Goal: Task Accomplishment & Management: Use online tool/utility

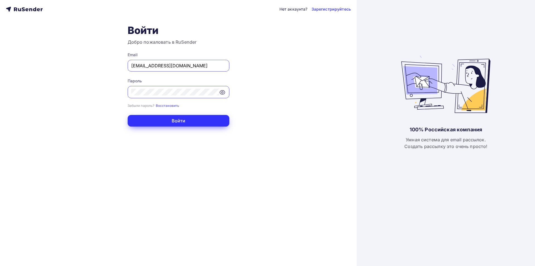
click at [187, 120] on button "Войти" at bounding box center [179, 121] width 102 height 12
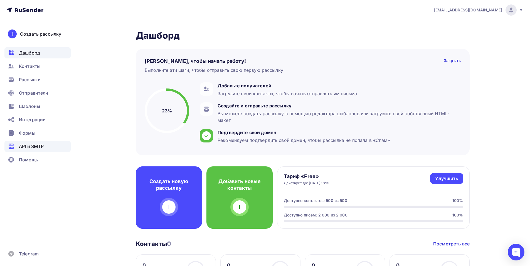
click at [28, 145] on span "API и SMTP" at bounding box center [31, 146] width 25 height 7
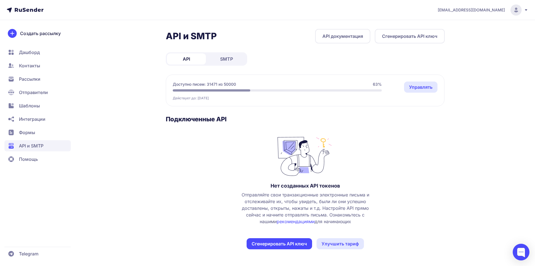
click at [239, 56] on link "SMTP" at bounding box center [226, 58] width 39 height 11
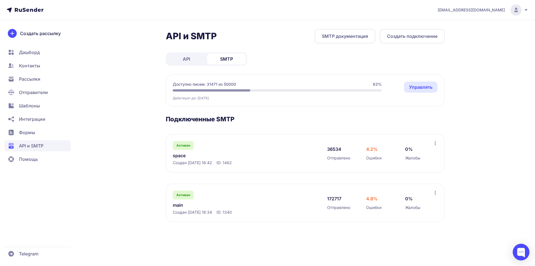
click at [352, 146] on div "36534 Отправлено 4.2% Ошибки 0% Жалобы" at bounding box center [380, 153] width 106 height 25
drag, startPoint x: 444, startPoint y: 148, endPoint x: 436, endPoint y: 146, distance: 7.3
click at [443, 184] on div "Активен space Создан 09.11.2024, 16:42 ID: 1482 36534 Отправлено 4.2% Ошибки 0%…" at bounding box center [305, 203] width 278 height 38
click at [436, 146] on div at bounding box center [435, 144] width 4 height 6
click at [232, 147] on div "Активен space Создан 09.11.2024, 16:42 ID: 1482" at bounding box center [244, 153] width 143 height 25
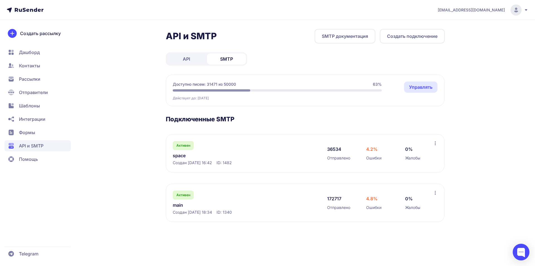
click at [425, 40] on button "Создать подключение" at bounding box center [411, 36] width 65 height 14
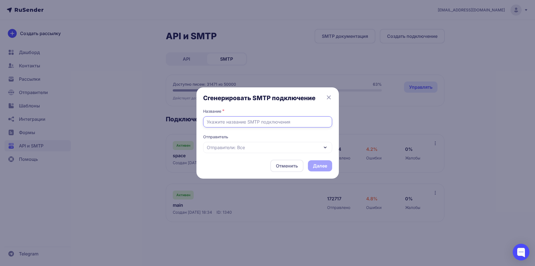
click at [231, 124] on input "text" at bounding box center [267, 121] width 129 height 11
type input "d"
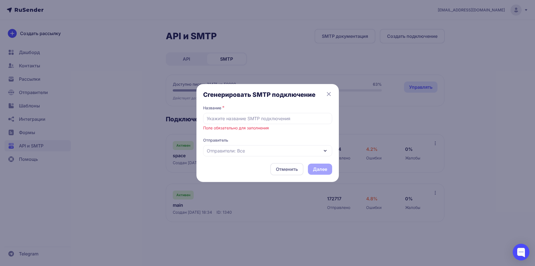
click at [257, 151] on div "Отправители: Все" at bounding box center [267, 150] width 129 height 11
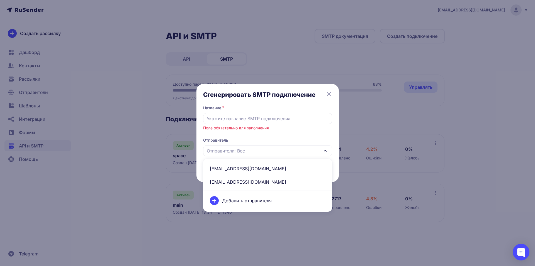
click at [255, 149] on div "Отправители: Все" at bounding box center [267, 150] width 129 height 11
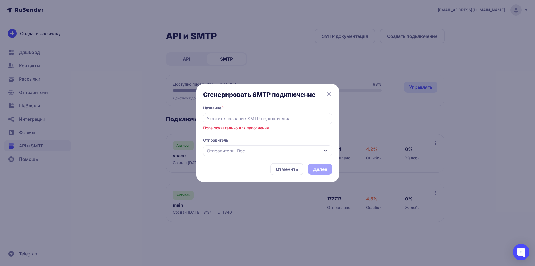
click at [263, 150] on div "Отправители: Все" at bounding box center [267, 150] width 129 height 11
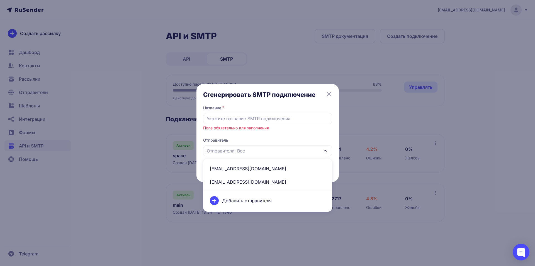
click at [262, 139] on span "Отправитель" at bounding box center [267, 141] width 129 height 6
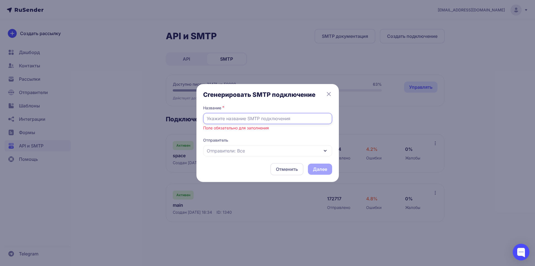
click at [264, 119] on input "text" at bounding box center [267, 118] width 129 height 11
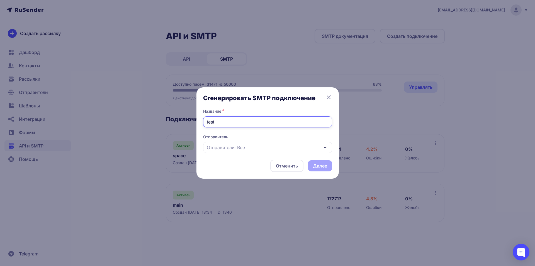
type input "test"
click at [274, 148] on div "Отправители: Все" at bounding box center [267, 147] width 129 height 11
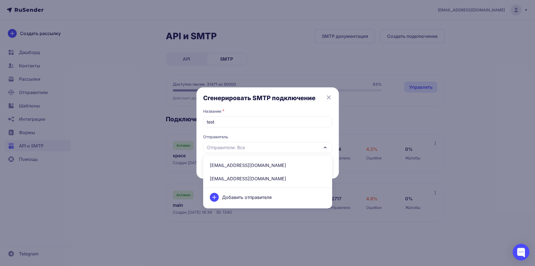
click at [252, 148] on div "Отправители: Все" at bounding box center [267, 147] width 129 height 11
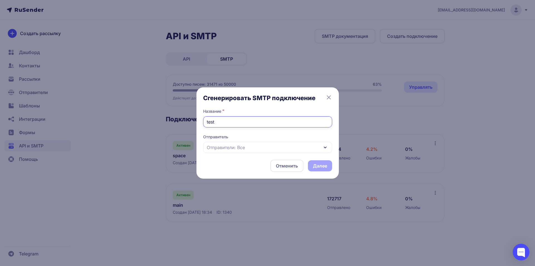
click at [252, 123] on input "test" at bounding box center [267, 121] width 129 height 11
click at [286, 164] on button "Отменить" at bounding box center [286, 166] width 33 height 12
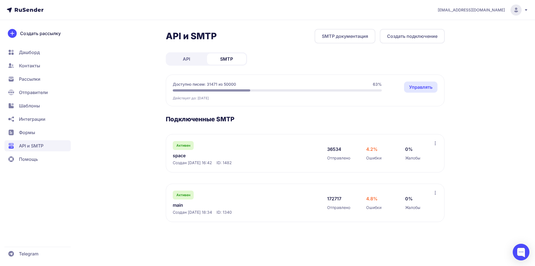
click at [420, 87] on link "Управлять" at bounding box center [420, 87] width 33 height 11
click at [421, 40] on button "Создать подключение" at bounding box center [411, 36] width 65 height 14
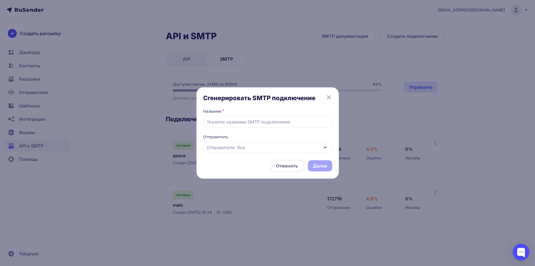
click at [229, 129] on div "Сгенерировать SMTP подключение Название * Отправитель Отправители: Все Отменить…" at bounding box center [267, 133] width 129 height 78
click at [242, 126] on input "text" at bounding box center [267, 121] width 129 height 11
type input "ц"
type input "test"
click at [324, 165] on div "Отменить Далее" at bounding box center [267, 166] width 129 height 12
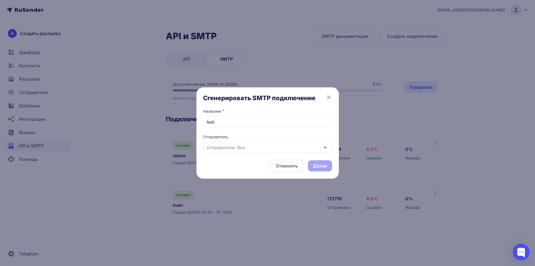
click at [268, 150] on div "Отправители: Все" at bounding box center [267, 147] width 129 height 11
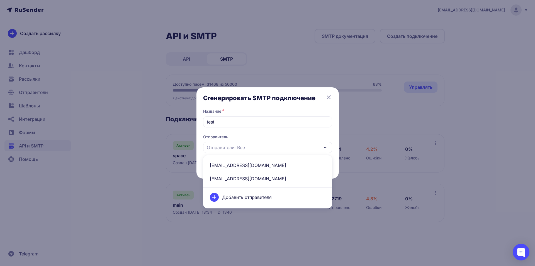
drag, startPoint x: 256, startPoint y: 110, endPoint x: 259, endPoint y: 116, distance: 6.5
click at [256, 109] on div "Название *" at bounding box center [267, 113] width 129 height 8
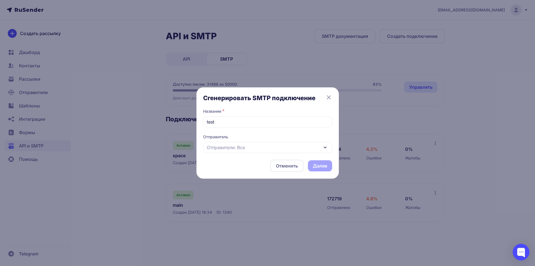
click at [261, 148] on div "Отправители: Все" at bounding box center [267, 147] width 129 height 11
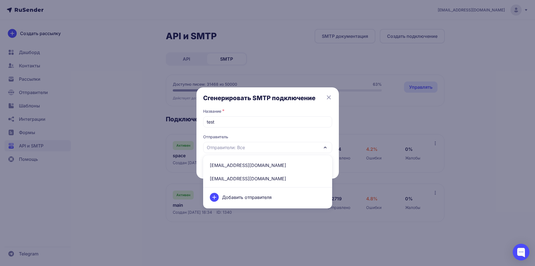
click at [234, 172] on span "help@minecraft-hosting.net" at bounding box center [267, 178] width 122 height 13
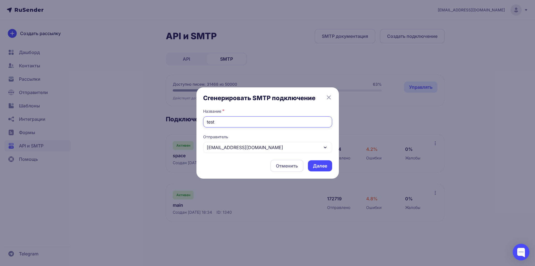
click at [254, 117] on input "test" at bounding box center [267, 121] width 129 height 11
click at [318, 170] on button "Далее" at bounding box center [320, 165] width 24 height 11
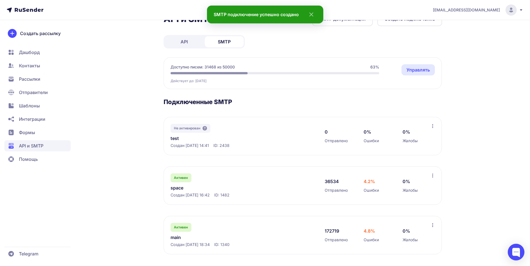
scroll to position [19, 0]
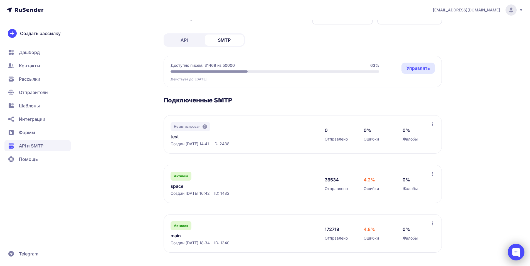
click at [523, 250] on div at bounding box center [516, 252] width 17 height 17
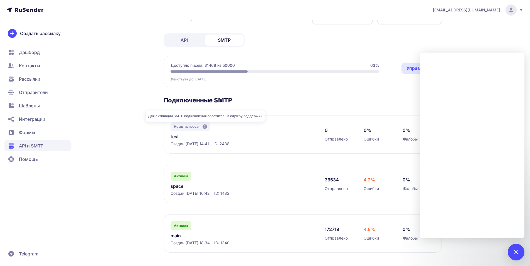
click at [205, 125] on icon at bounding box center [205, 126] width 4 height 4
